Goal: Task Accomplishment & Management: Use online tool/utility

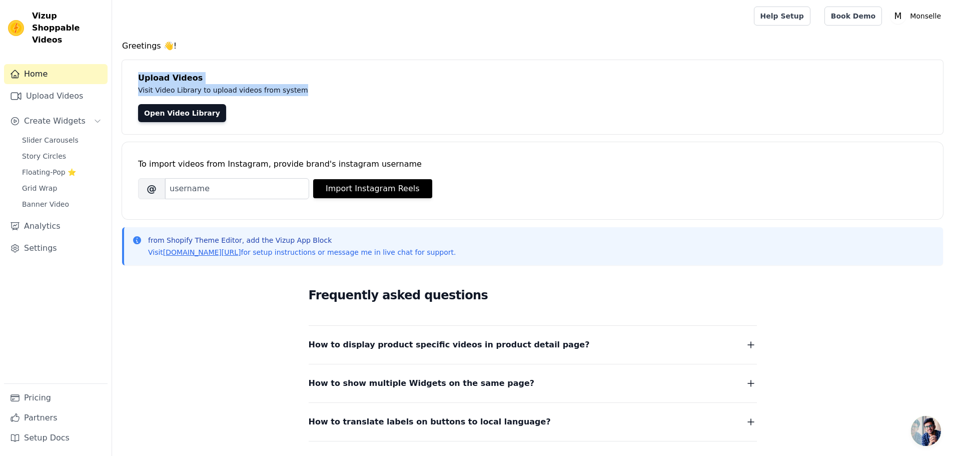
drag, startPoint x: 301, startPoint y: 92, endPoint x: 141, endPoint y: 81, distance: 160.5
click at [141, 81] on div "Upload Videos Visit Video Library to upload videos from system Open Video Libra…" at bounding box center [532, 97] width 821 height 74
click at [141, 81] on h4 "Upload Videos" at bounding box center [532, 78] width 789 height 12
drag, startPoint x: 134, startPoint y: 81, endPoint x: 333, endPoint y: 91, distance: 199.4
click at [333, 91] on div "Upload Videos Visit Video Library to upload videos from system Open Video Libra…" at bounding box center [532, 97] width 821 height 74
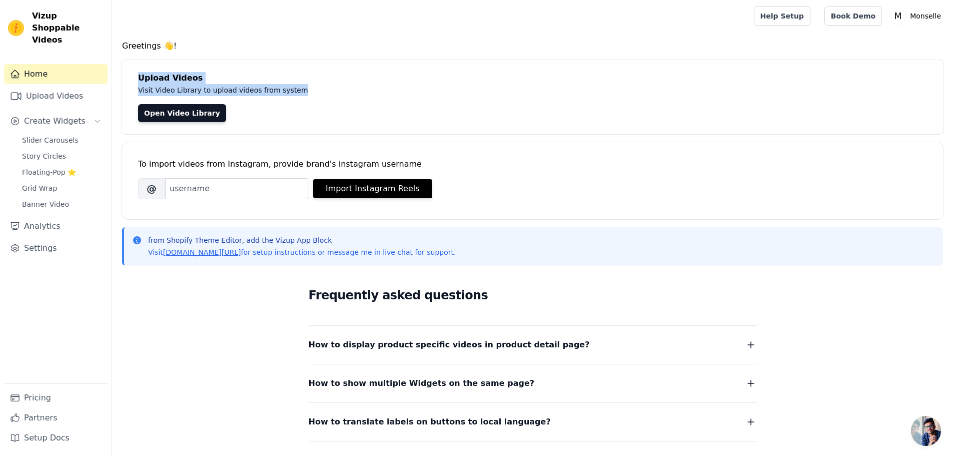
click at [333, 91] on p "Visit Video Library to upload videos from system" at bounding box center [362, 90] width 448 height 12
click at [71, 135] on span "Slider Carousels" at bounding box center [50, 140] width 57 height 10
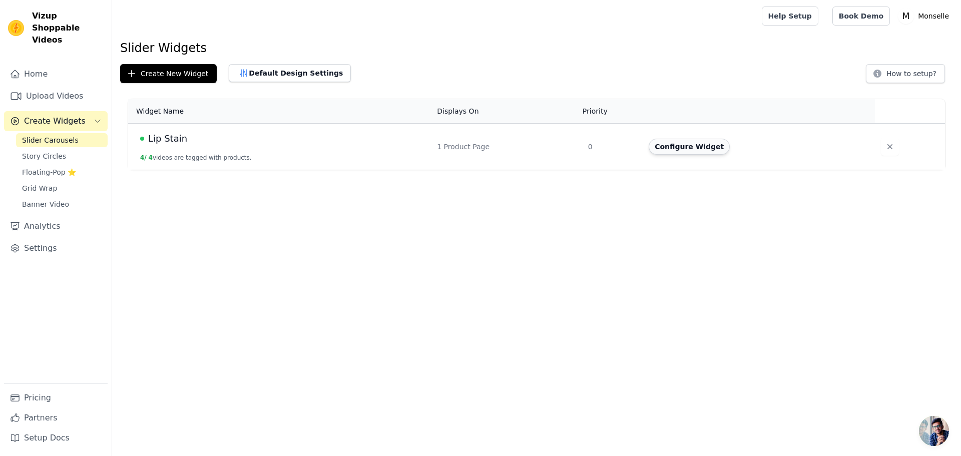
click at [684, 146] on button "Configure Widget" at bounding box center [689, 147] width 81 height 16
